Goal: Browse casually

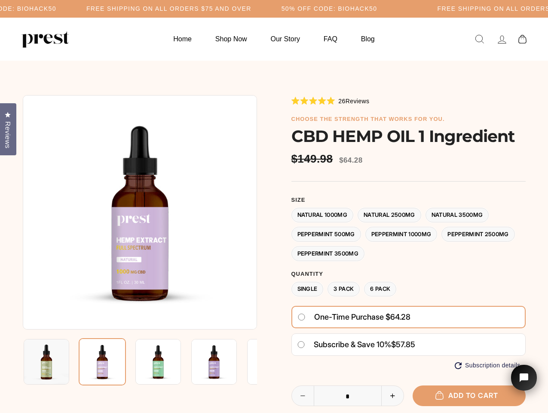
click at [274, 206] on div at bounding box center [274, 309] width 503 height 428
click at [252, 9] on h5 "Free Shipping on all orders $75 and over" at bounding box center [168, 8] width 165 height 7
click at [140, 212] on img at bounding box center [140, 212] width 234 height 234
click at [140, 362] on img at bounding box center [159, 362] width 46 height 46
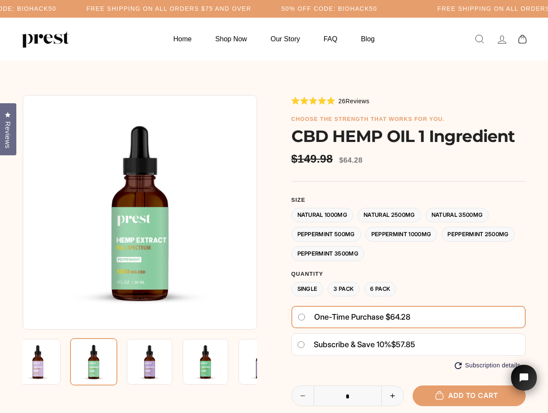
click at [46, 362] on img at bounding box center [38, 362] width 46 height 46
click at [102, 362] on img at bounding box center [93, 361] width 47 height 47
click at [158, 362] on img at bounding box center [150, 362] width 46 height 46
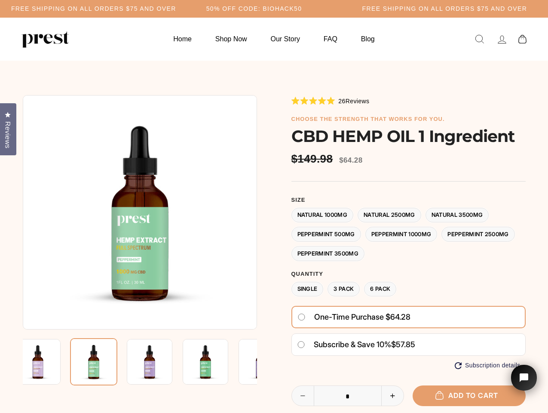
click at [158, 362] on img at bounding box center [150, 362] width 46 height 46
